Goal: Find contact information: Find contact information

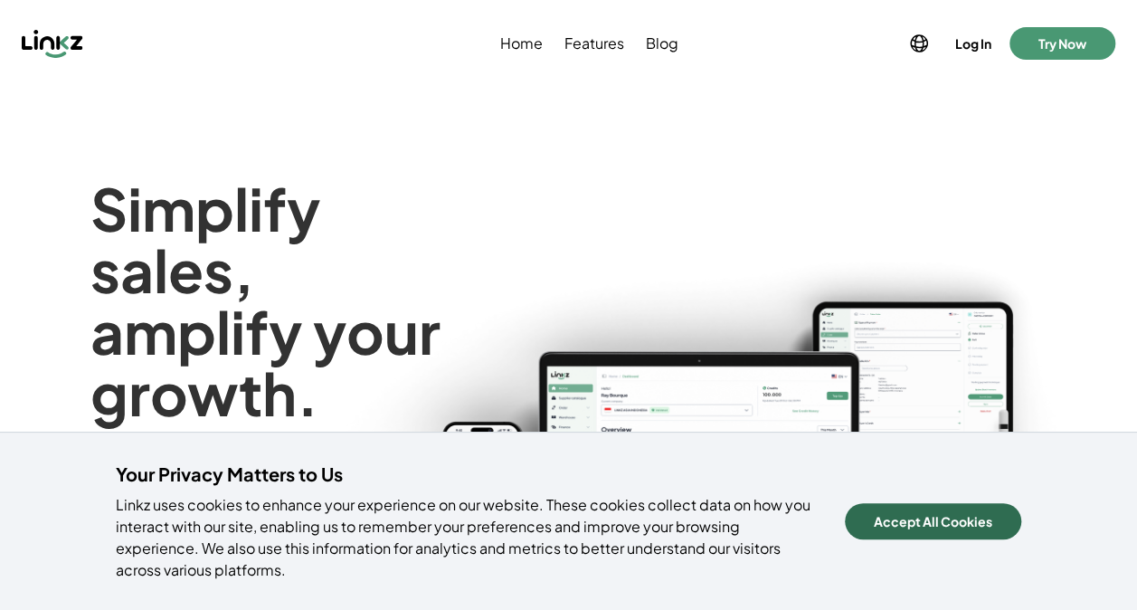
click at [999, 514] on button "Accept All Cookies" at bounding box center [933, 521] width 176 height 36
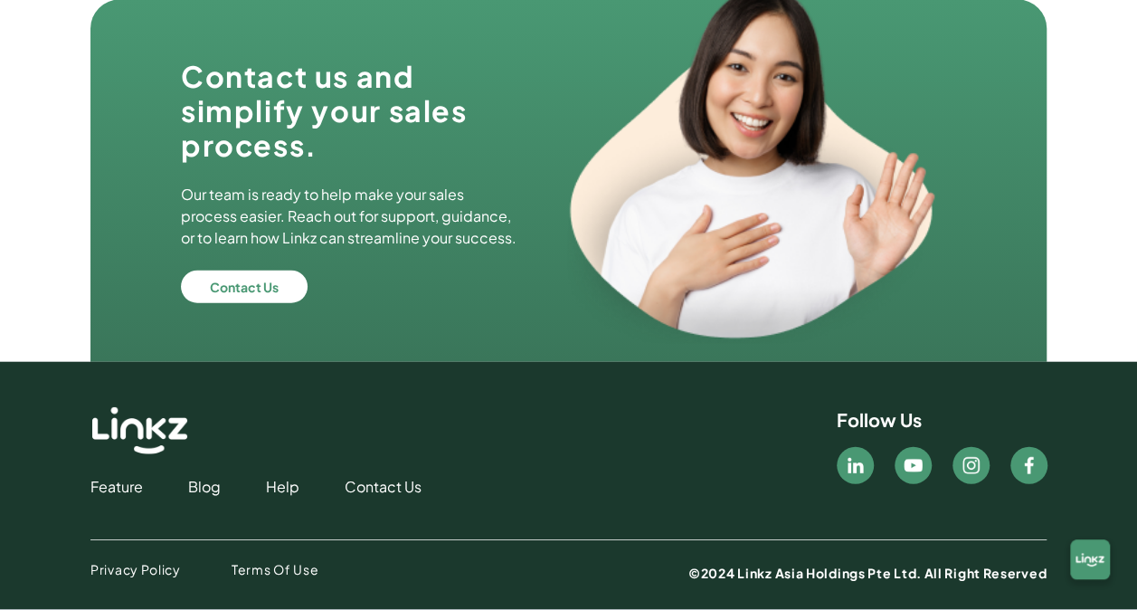
scroll to position [5445, 0]
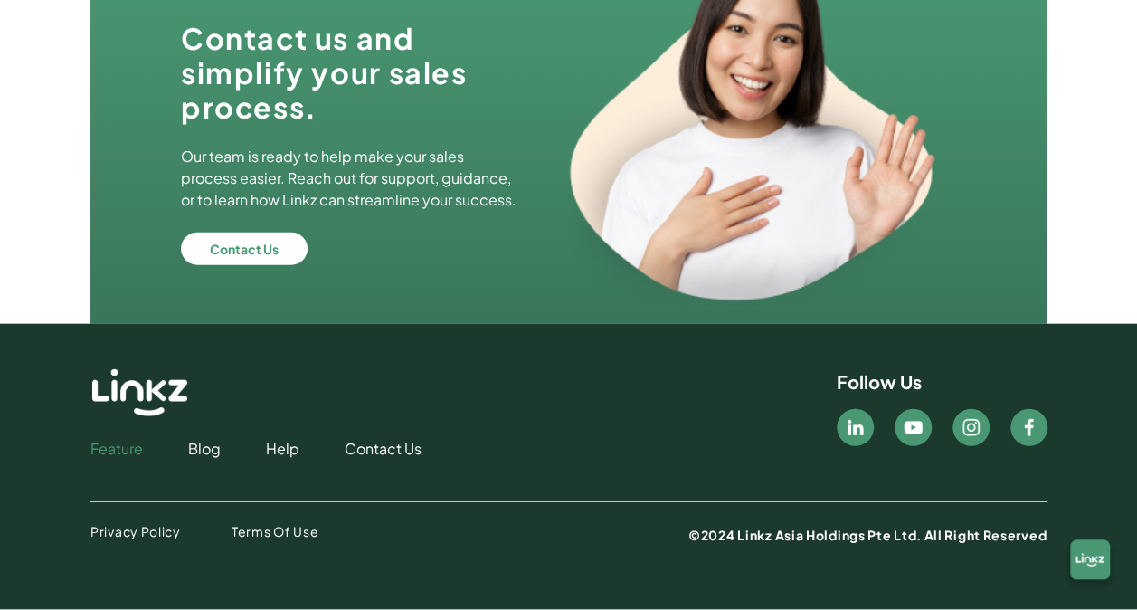
click at [110, 443] on link "Feature" at bounding box center [116, 449] width 52 height 22
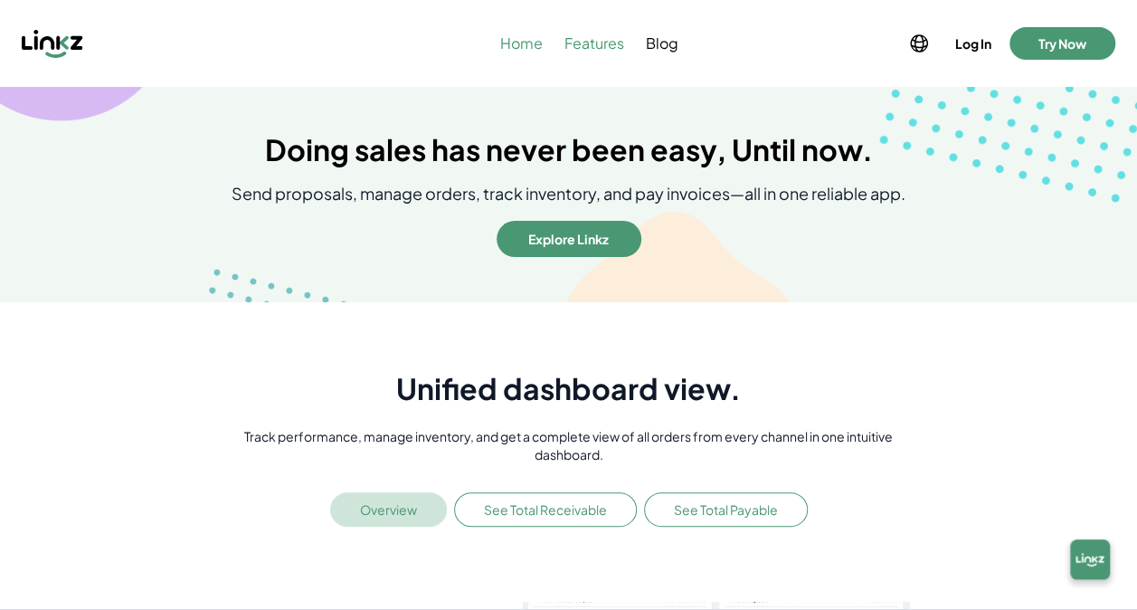
click at [505, 34] on span "Home" at bounding box center [521, 44] width 43 height 22
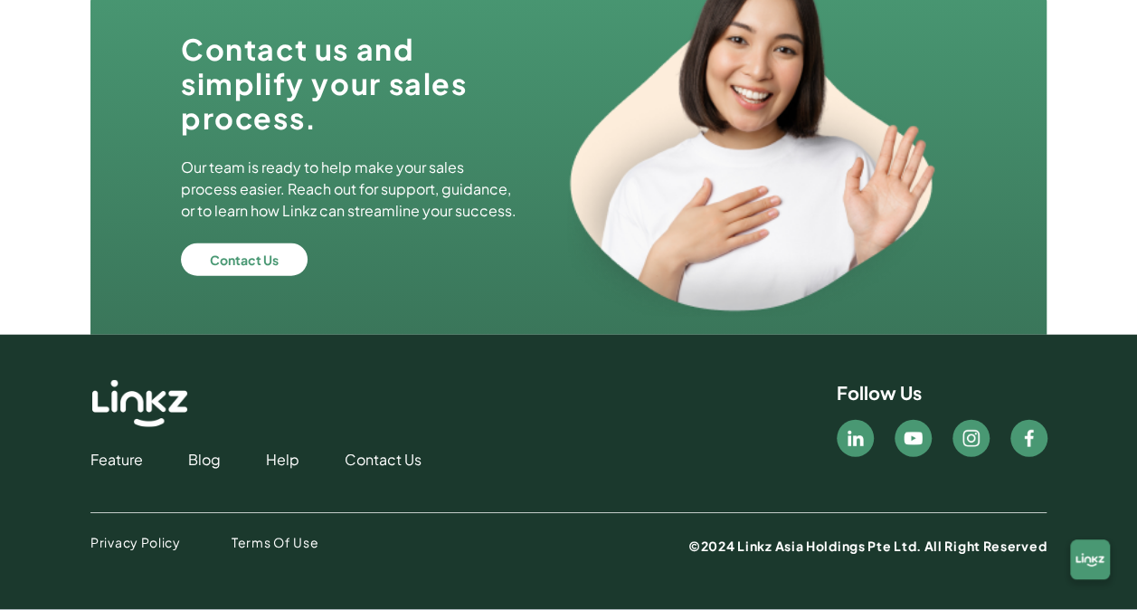
scroll to position [5445, 0]
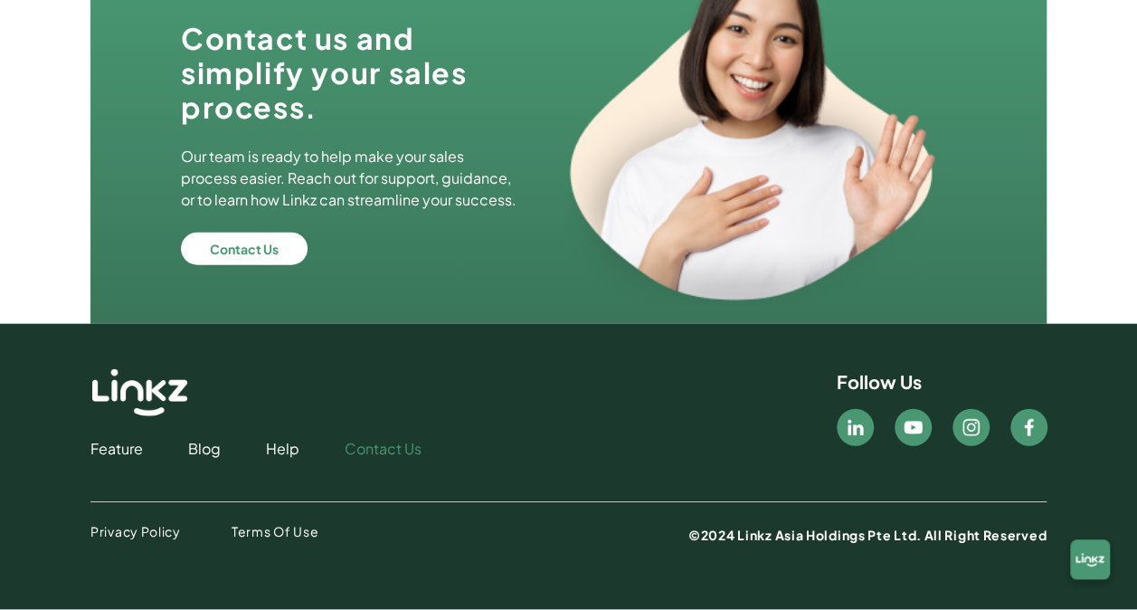
click at [387, 450] on link "Contact Us" at bounding box center [383, 449] width 77 height 22
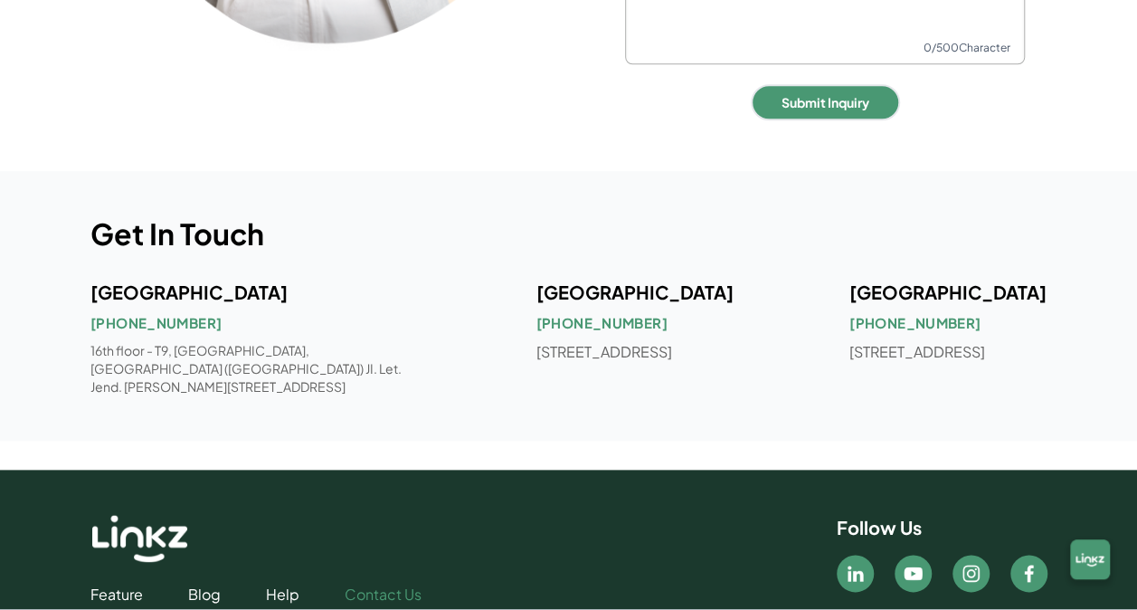
scroll to position [819, 0]
